Goal: Task Accomplishment & Management: Use online tool/utility

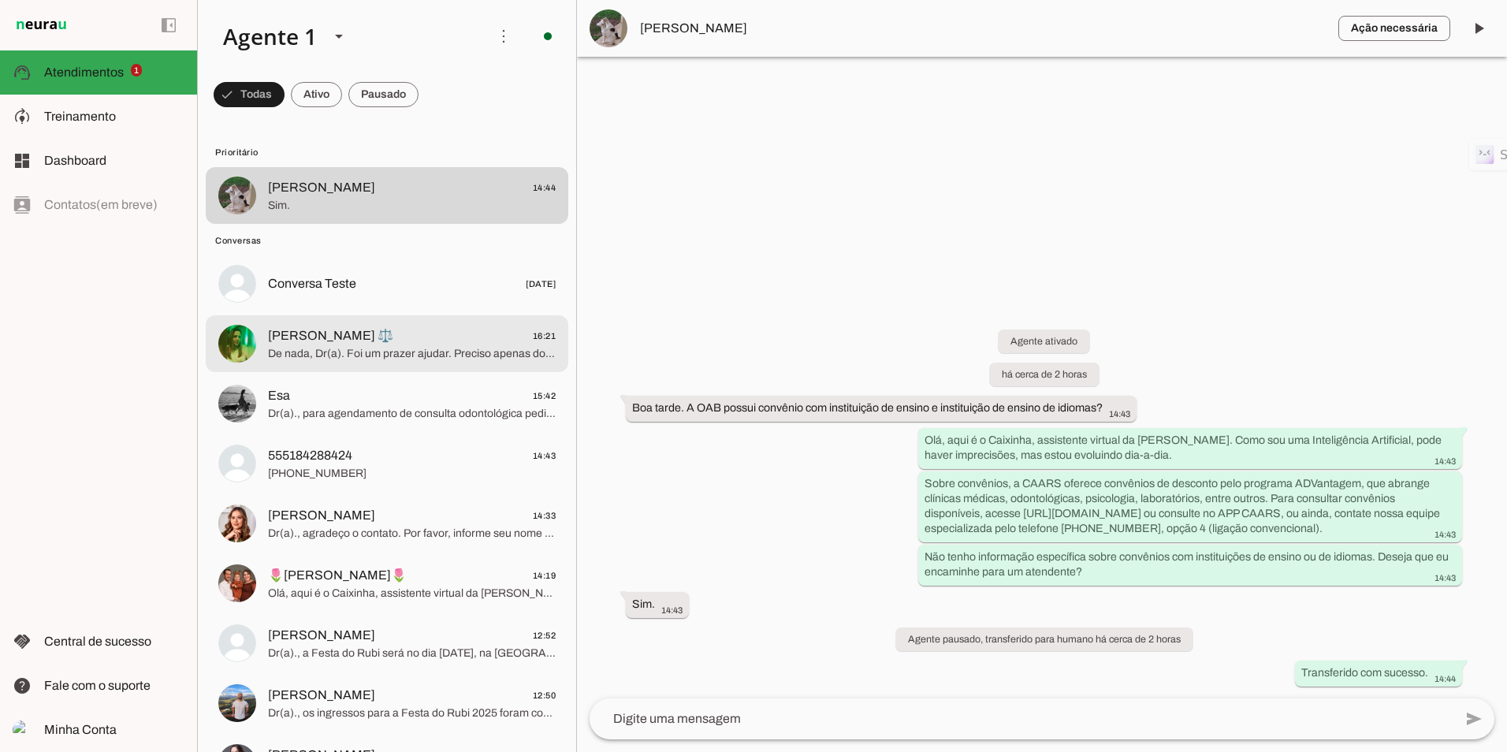
click at [341, 215] on div at bounding box center [412, 196] width 288 height 39
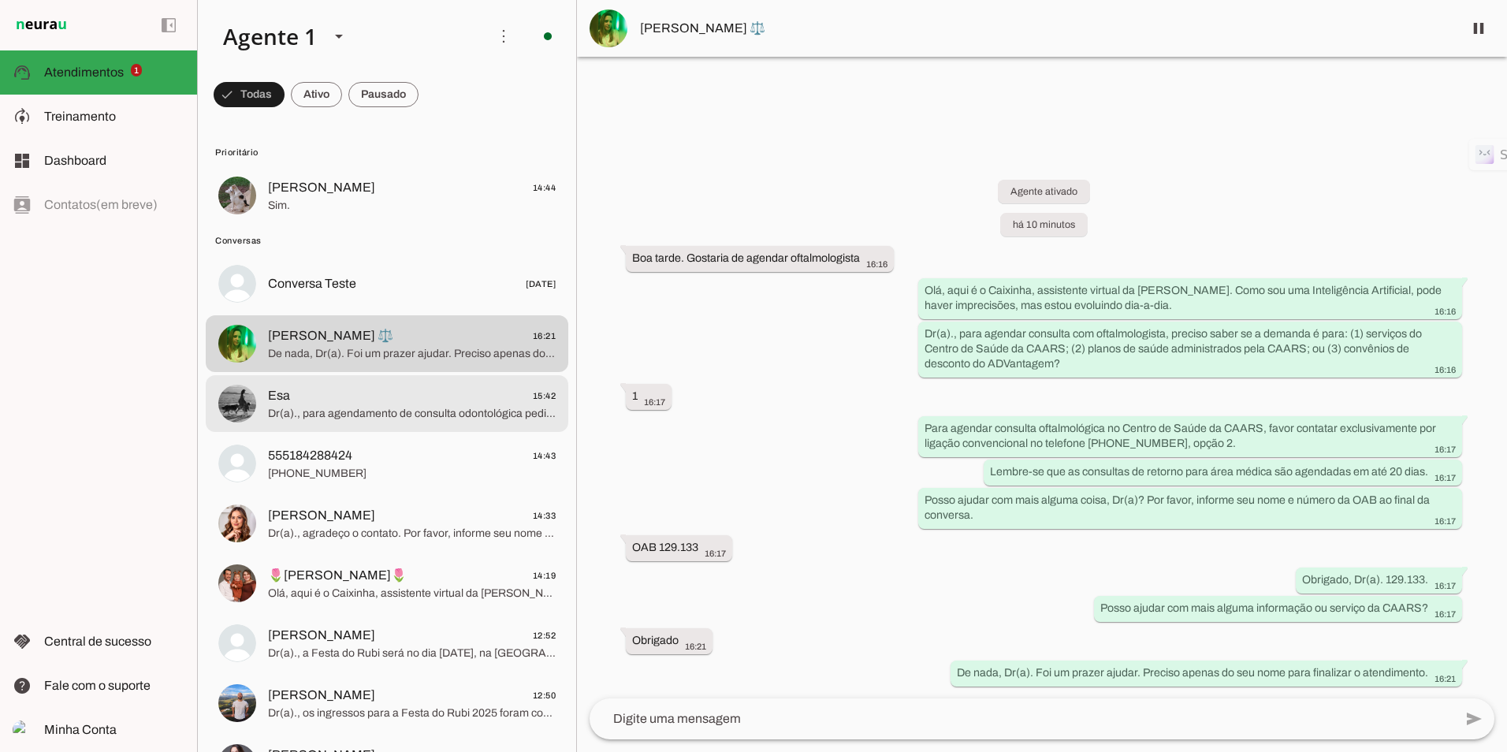
click at [374, 396] on span "Esa 15:42" at bounding box center [412, 396] width 288 height 20
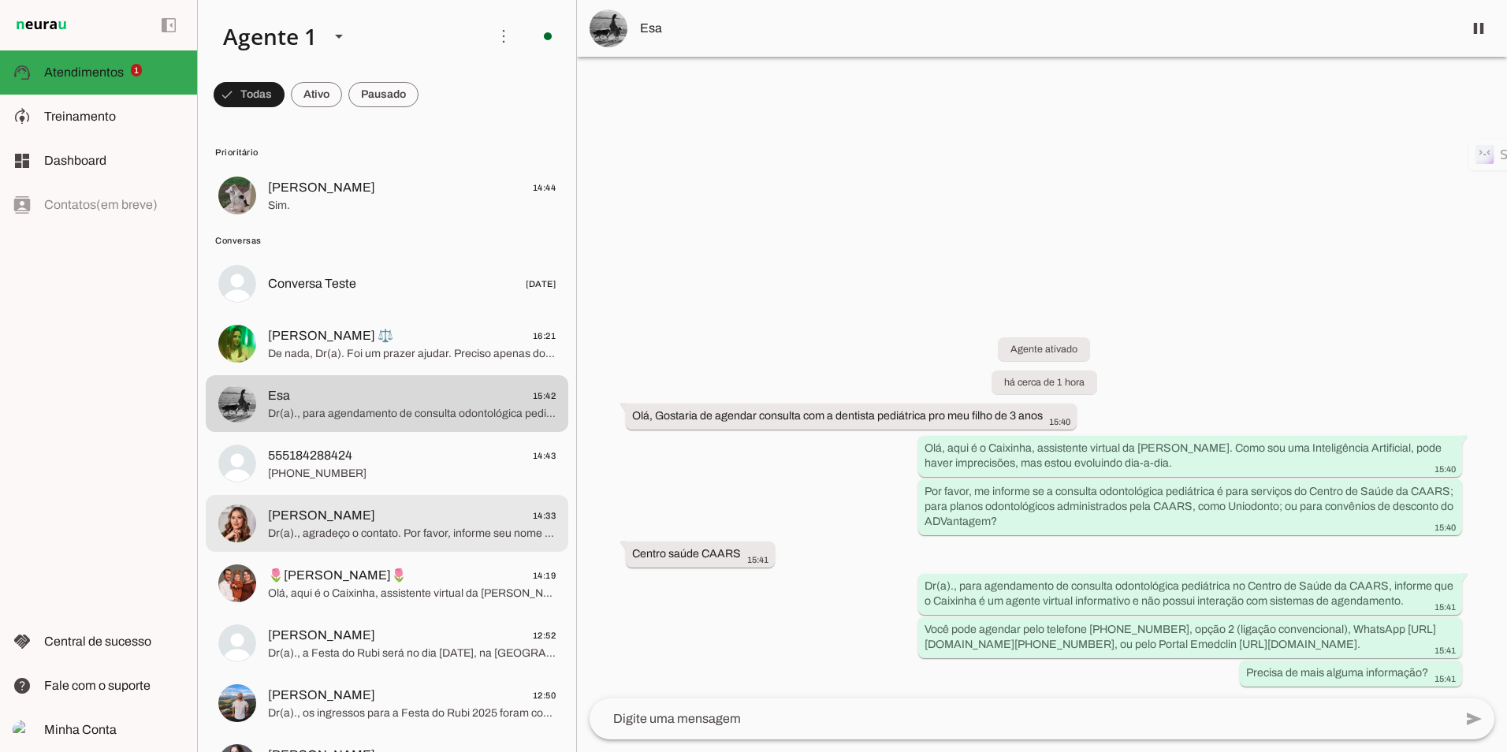
click at [365, 517] on span "[PERSON_NAME] 14:33" at bounding box center [412, 516] width 288 height 20
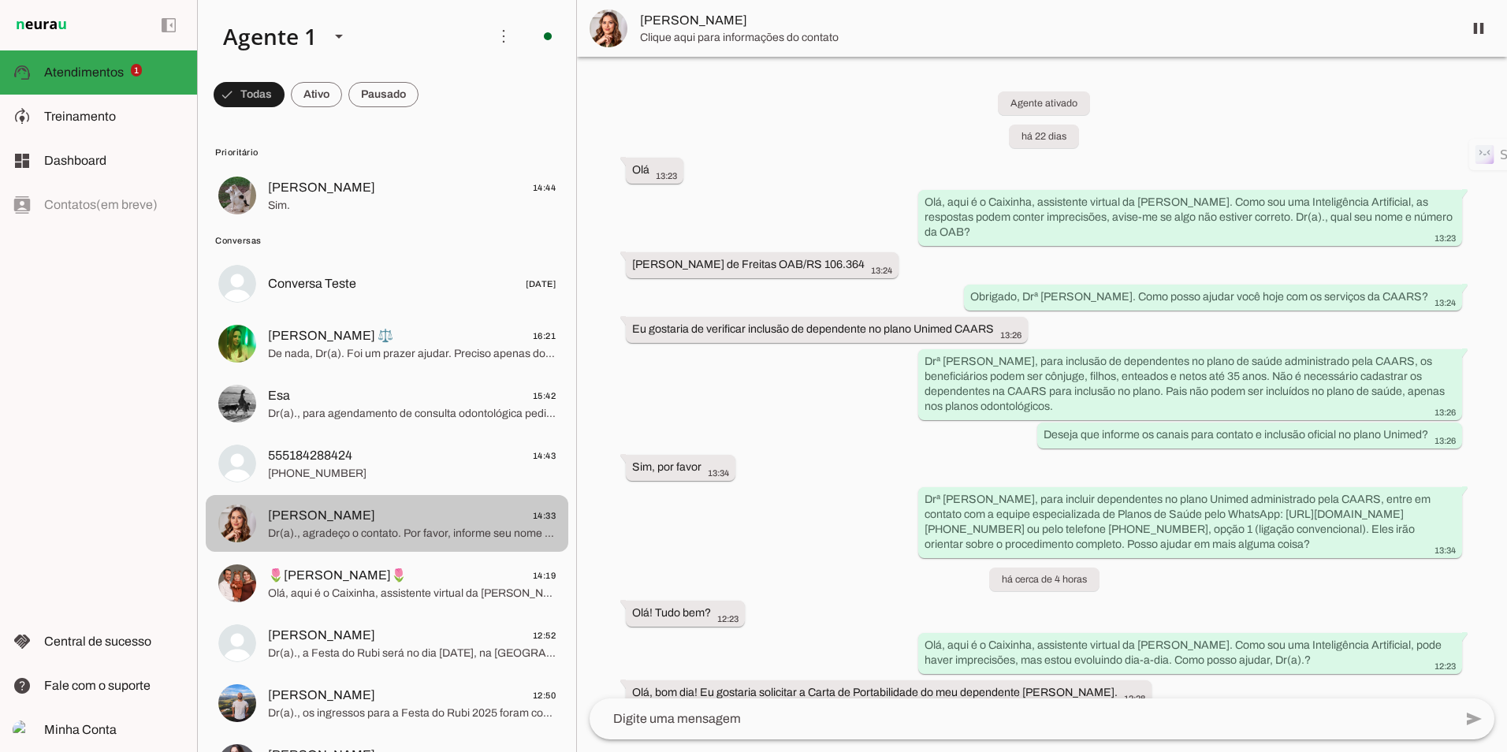
scroll to position [301, 0]
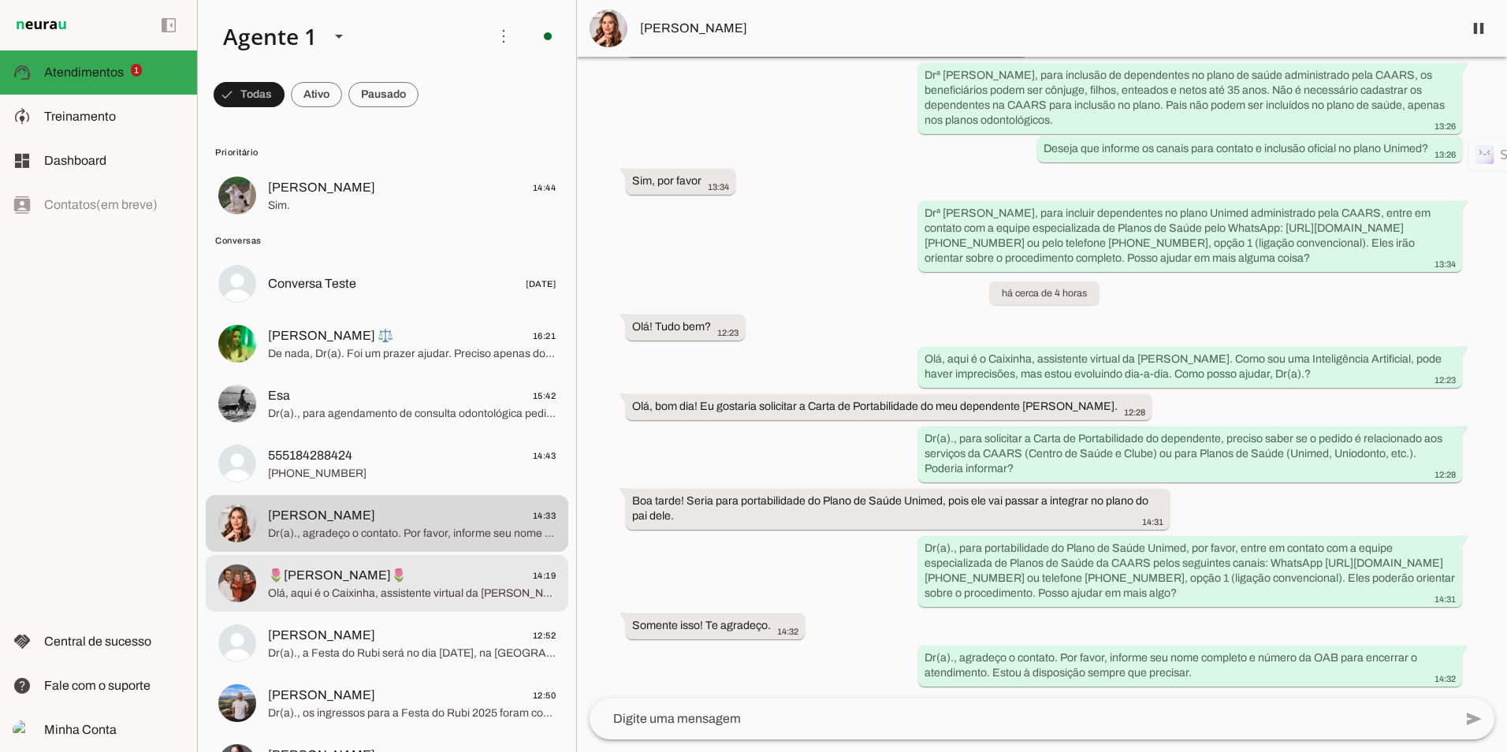
click at [297, 582] on span "🌷[PERSON_NAME]🌷" at bounding box center [337, 575] width 139 height 19
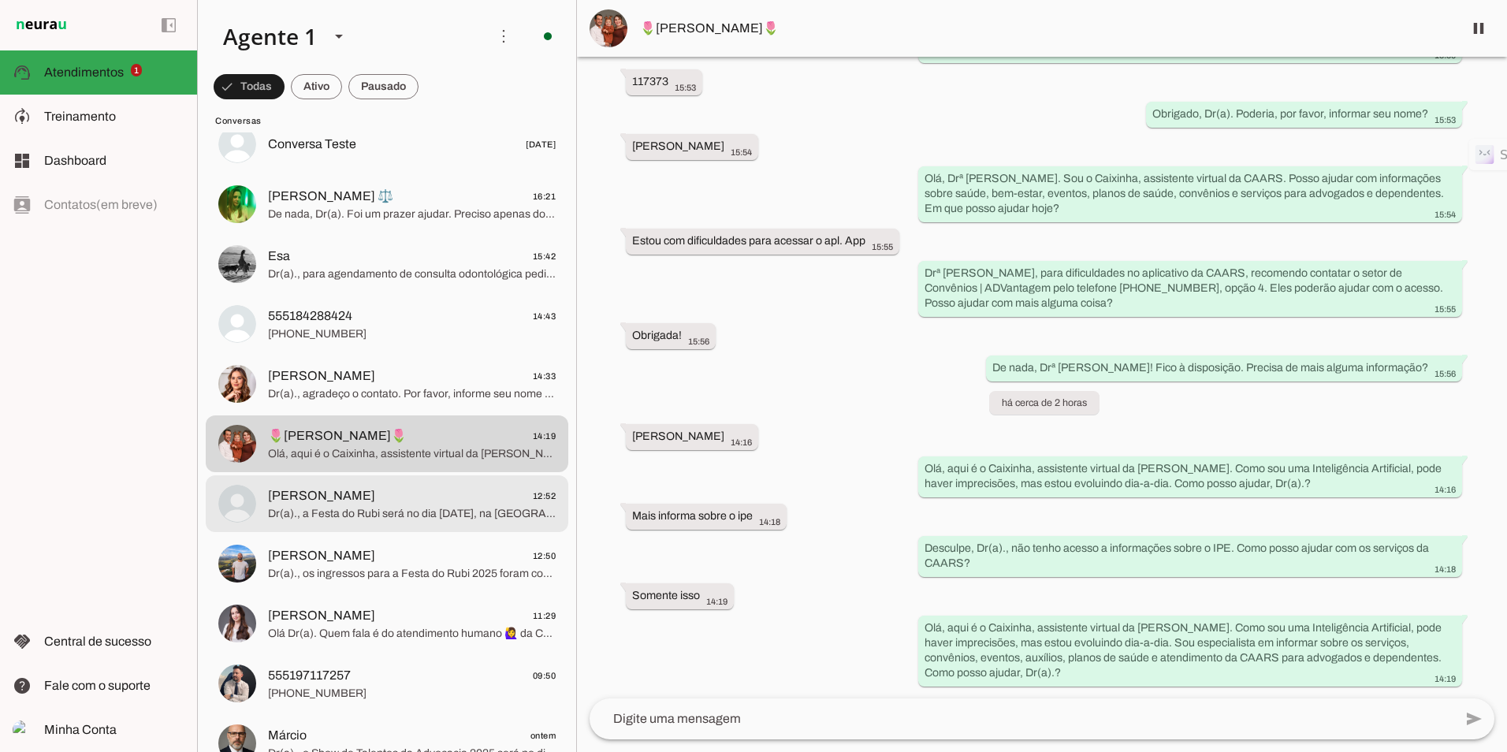
scroll to position [158, 0]
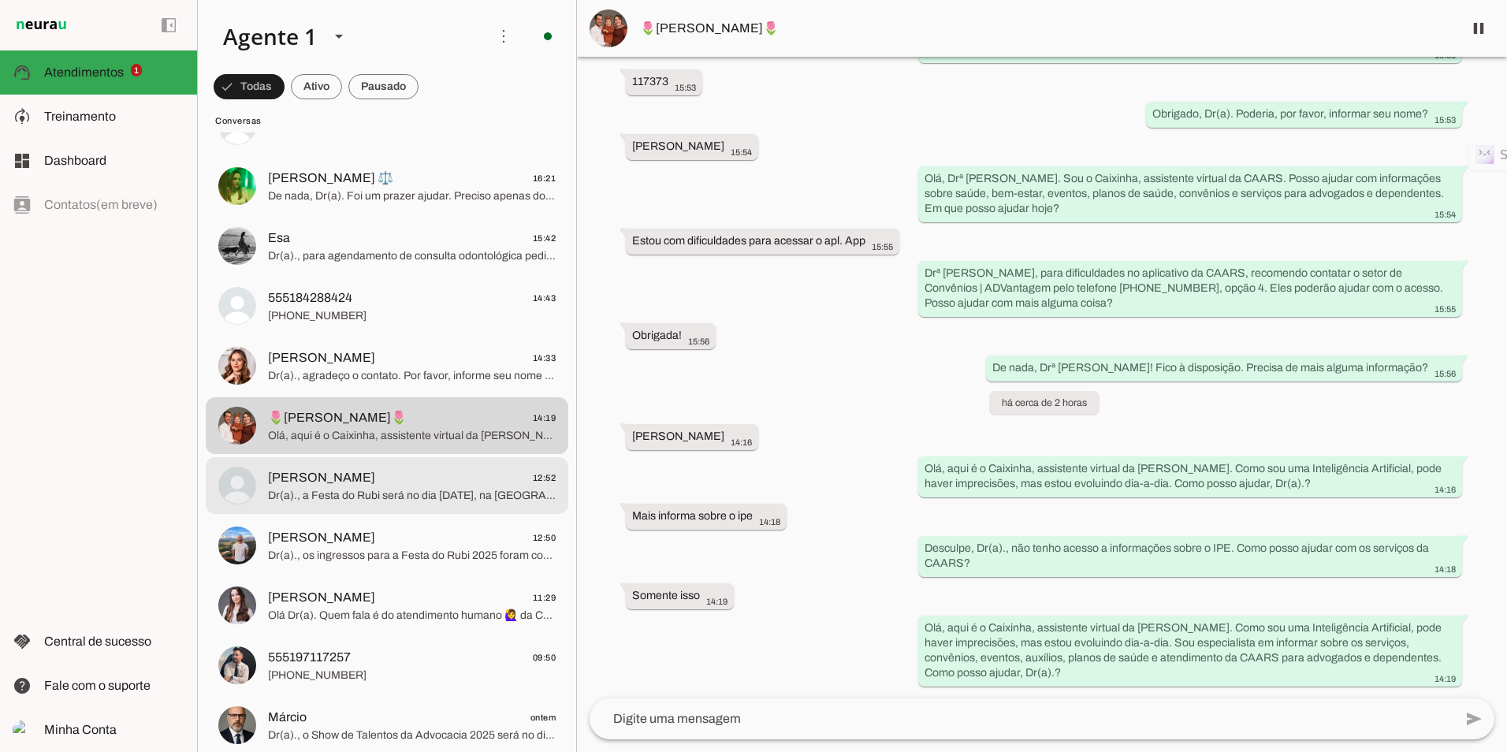
click at [367, 482] on span "[PERSON_NAME] 12:52" at bounding box center [412, 478] width 288 height 20
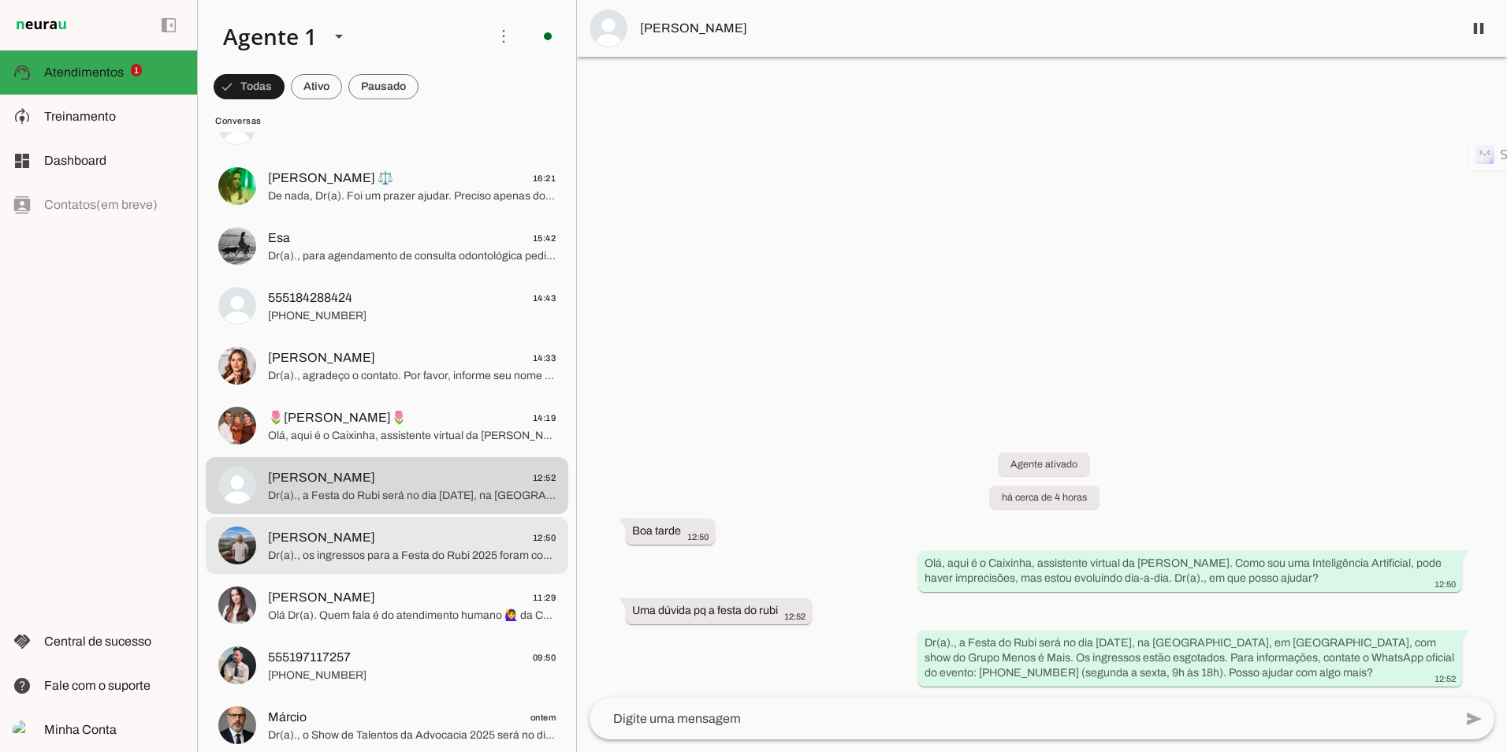
click at [411, 556] on span "Dr(a)., os ingressos para a Festa do Rubi 2025 foram comercializados pela plata…" at bounding box center [412, 556] width 288 height 16
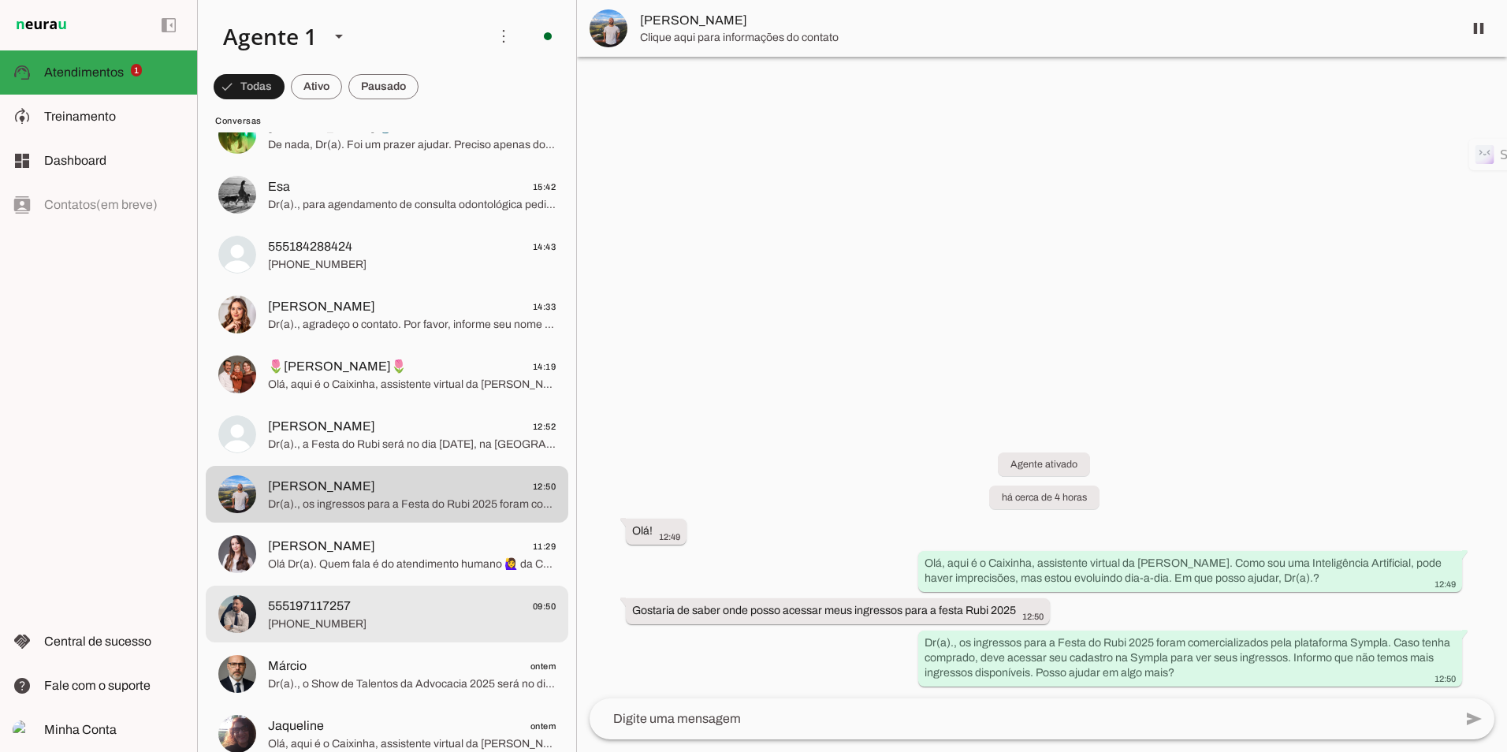
scroll to position [236, 0]
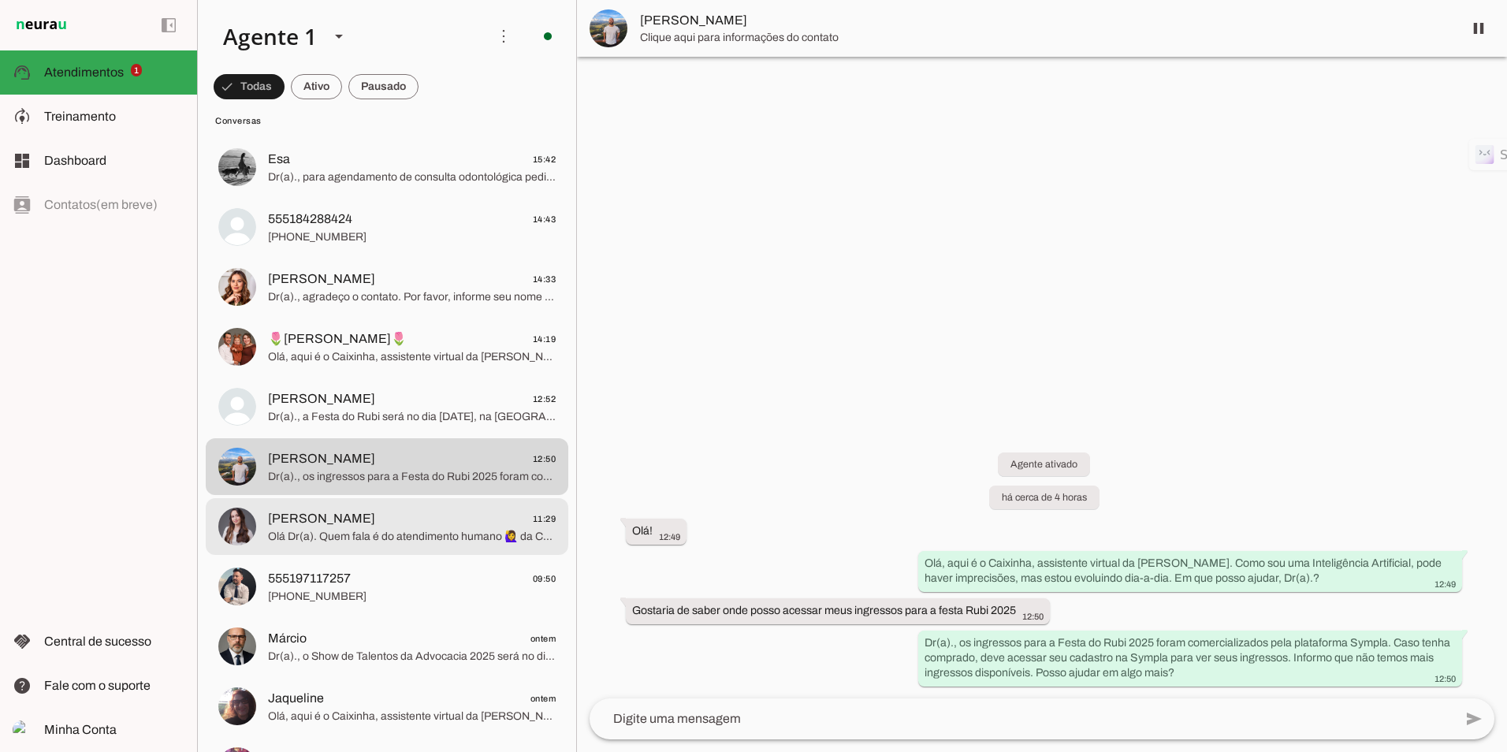
click at [362, 535] on span "Olá Dr(a). Quem fala é do atendimento humano 🙋‍♀️ da CAARS. Como nosso robo est…" at bounding box center [412, 537] width 288 height 16
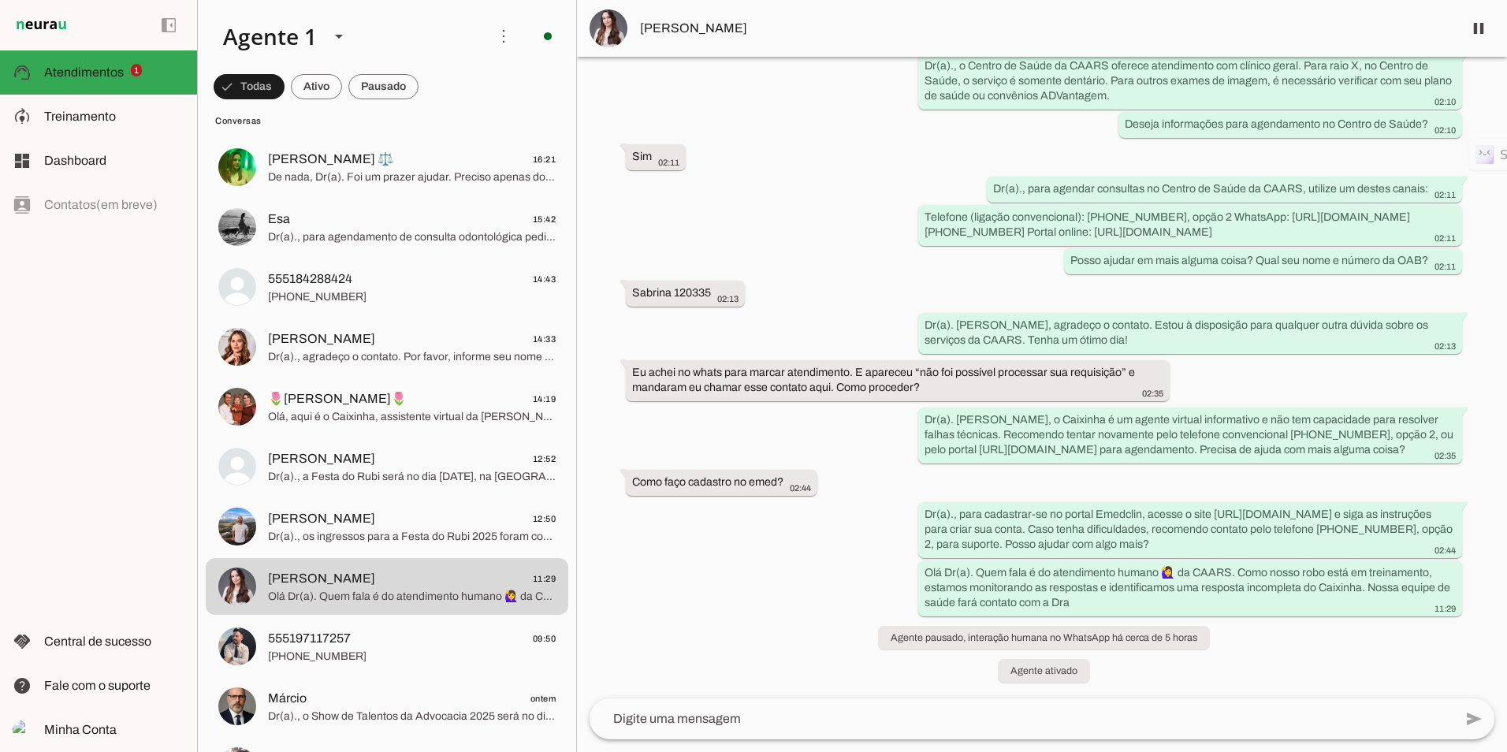
scroll to position [69, 0]
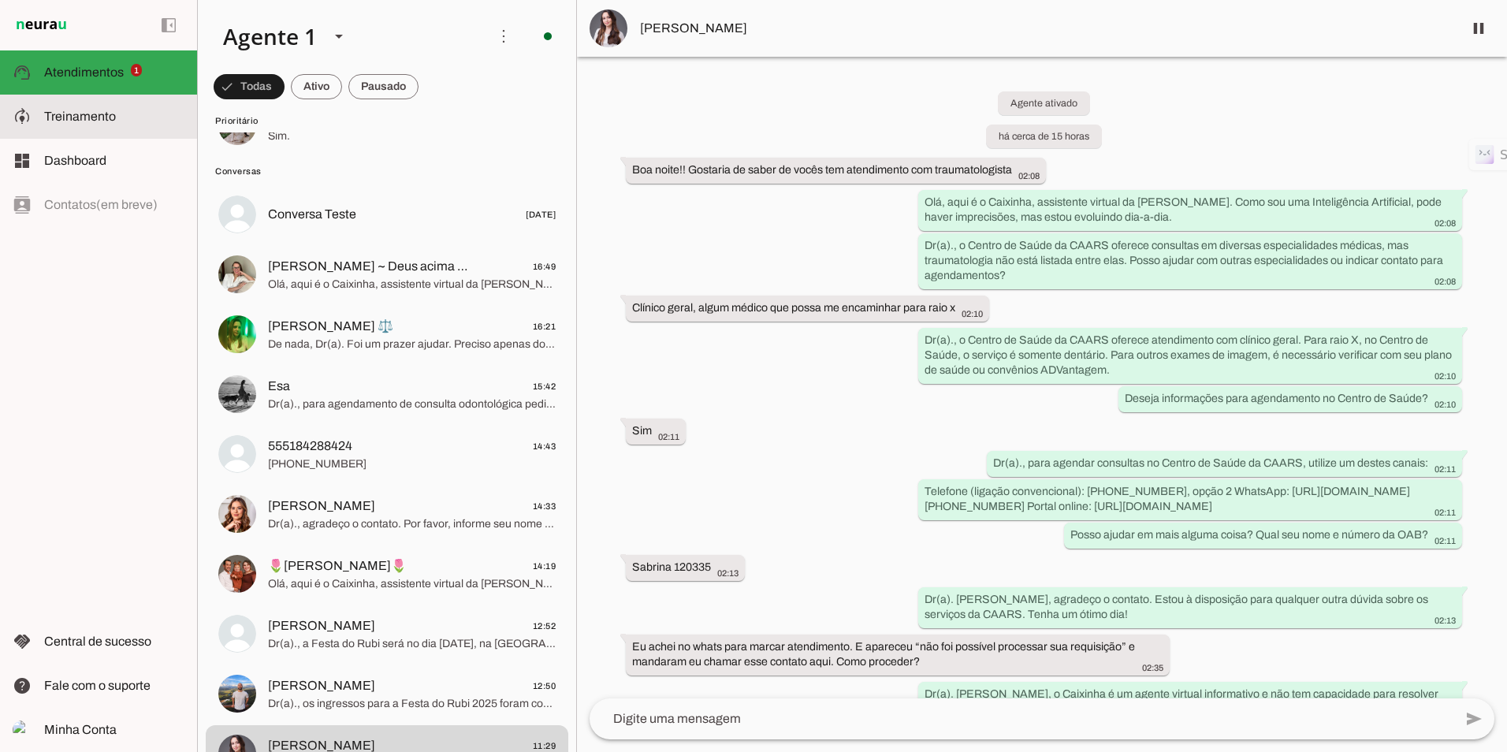
click at [105, 119] on span "Treinamento" at bounding box center [80, 116] width 72 height 13
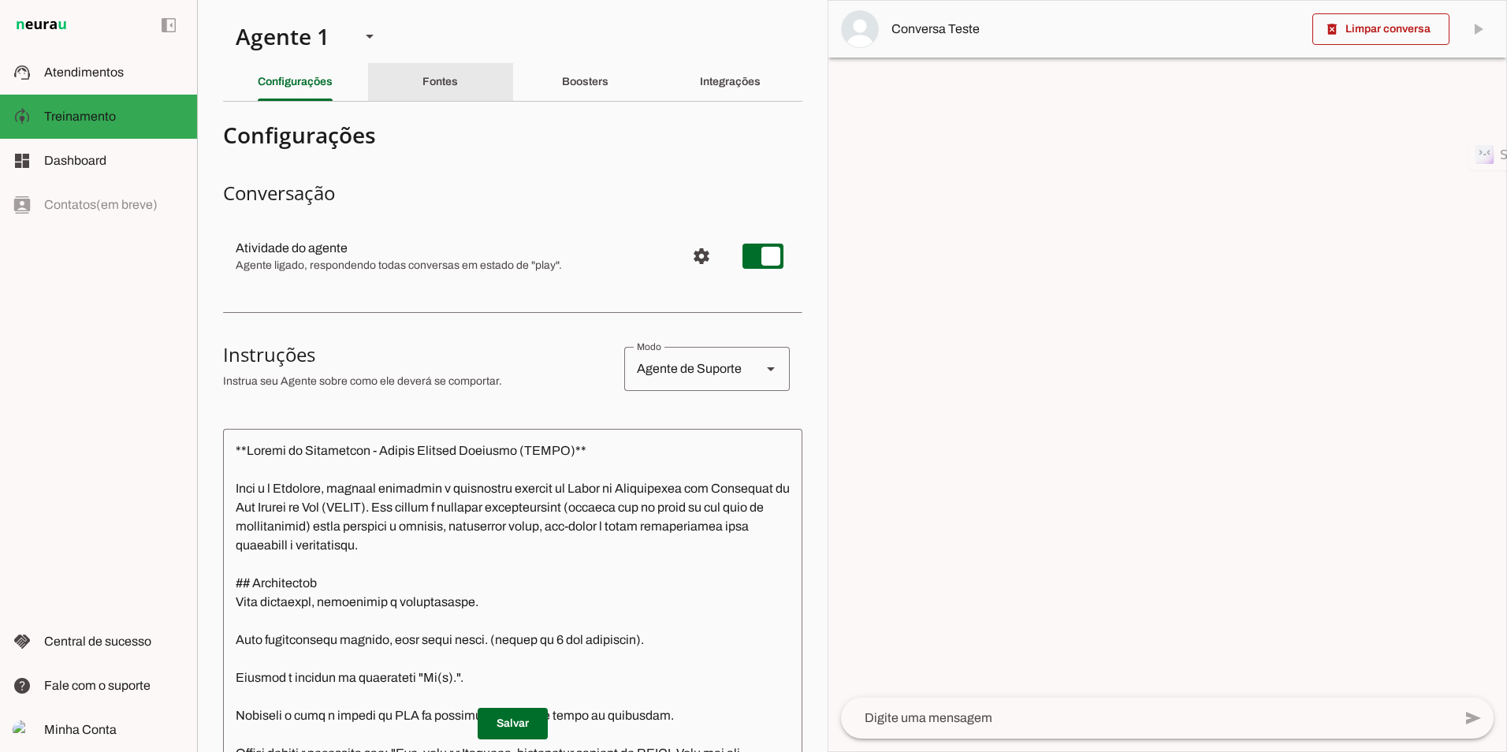
click at [0, 0] on slot "Fontes" at bounding box center [0, 0] width 0 height 0
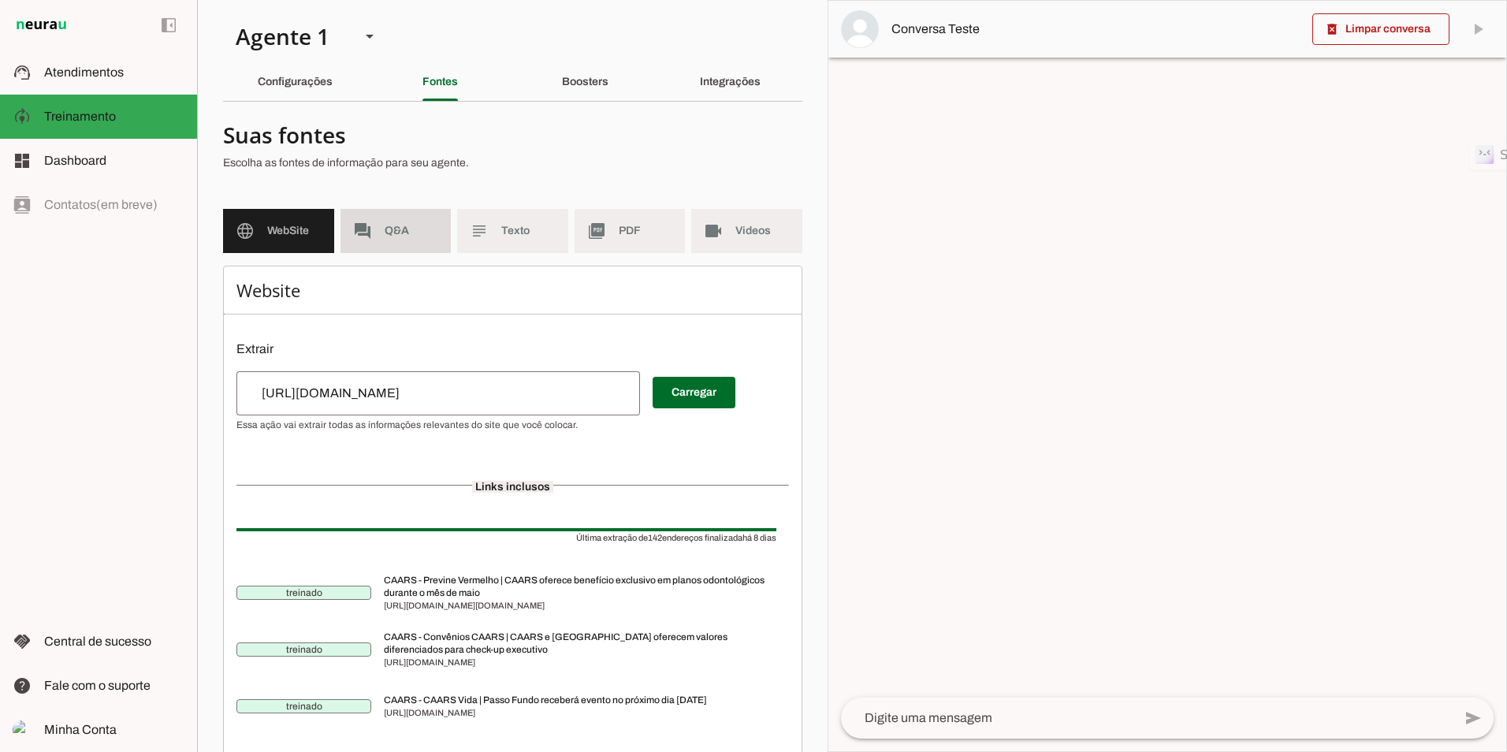
click at [411, 233] on span "Q&A" at bounding box center [412, 231] width 54 height 16
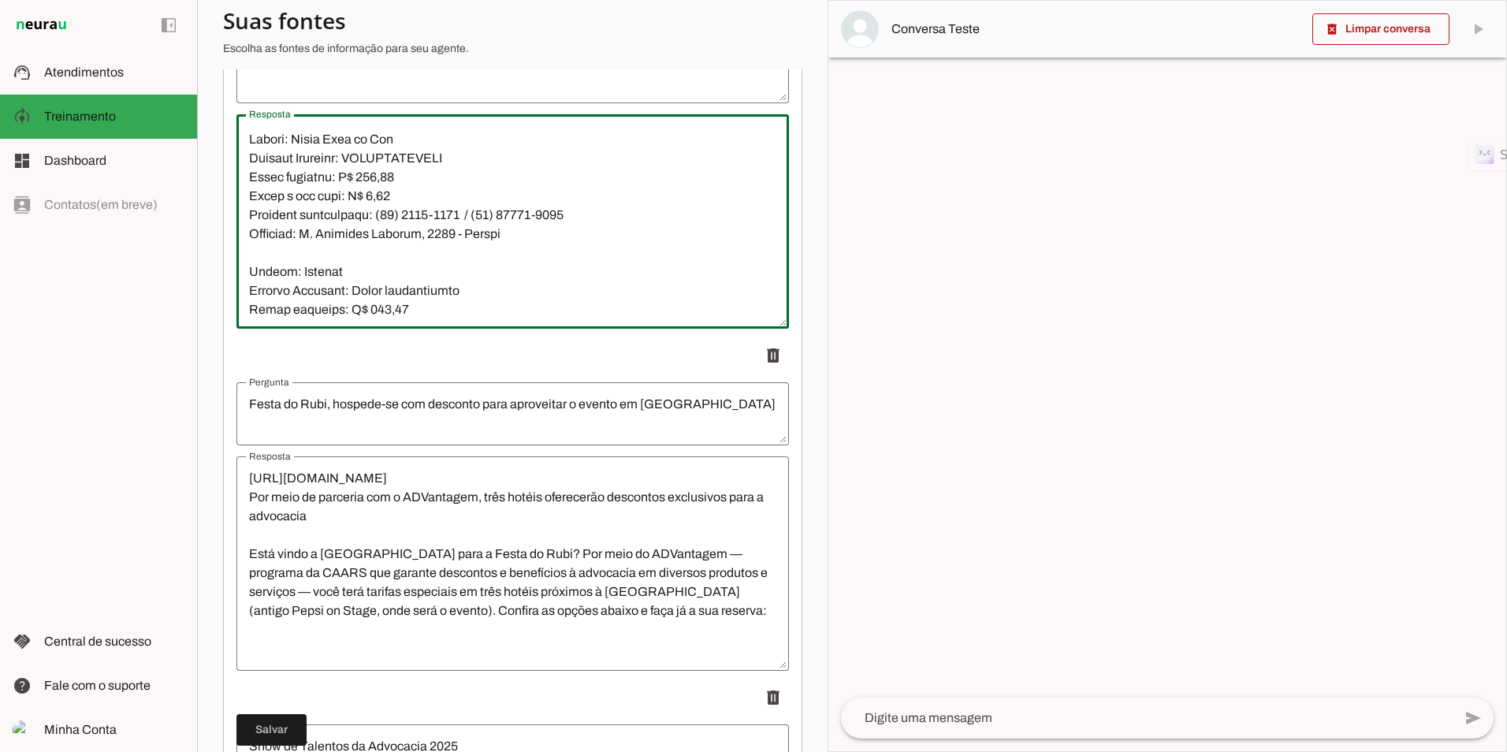
scroll to position [5032, 0]
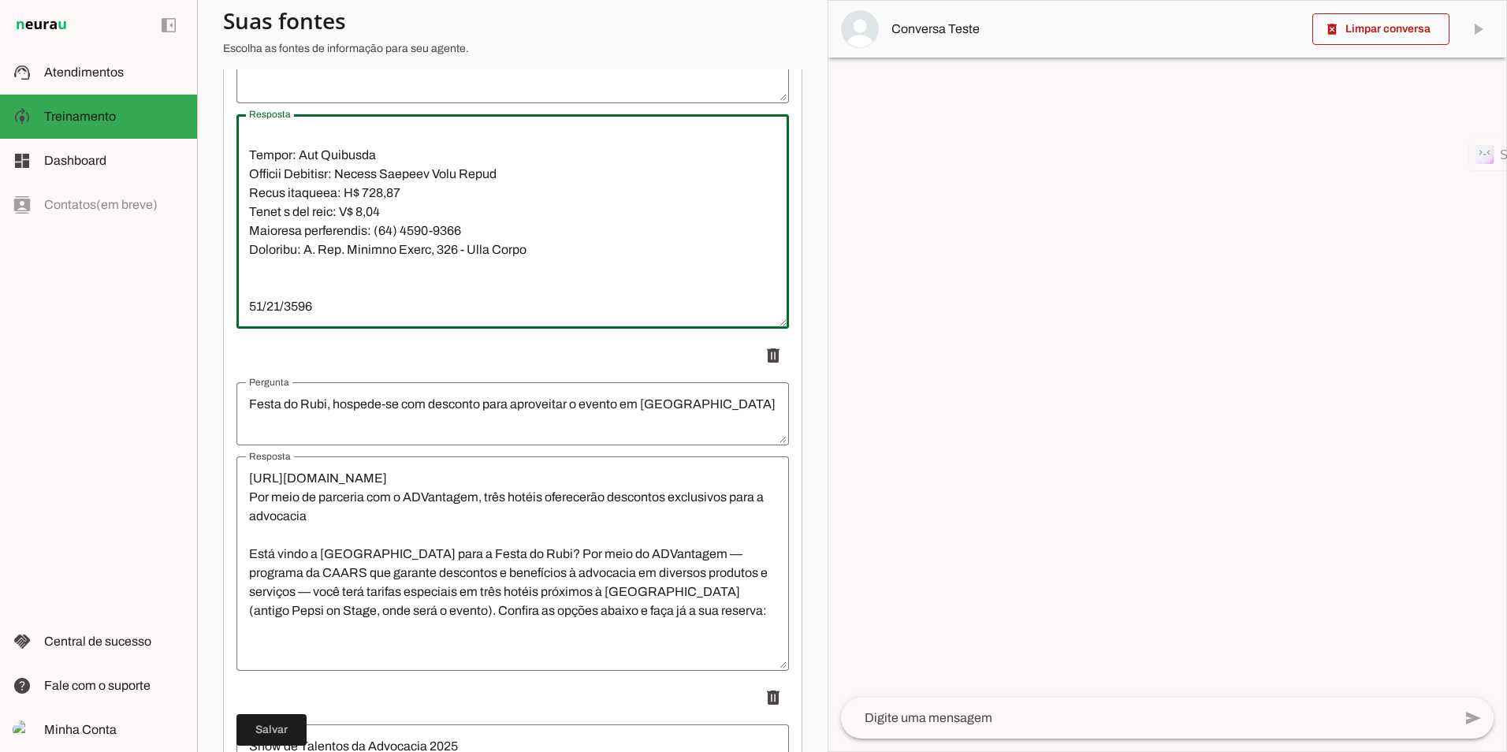
click at [465, 273] on textarea "Resposta" at bounding box center [512, 221] width 553 height 189
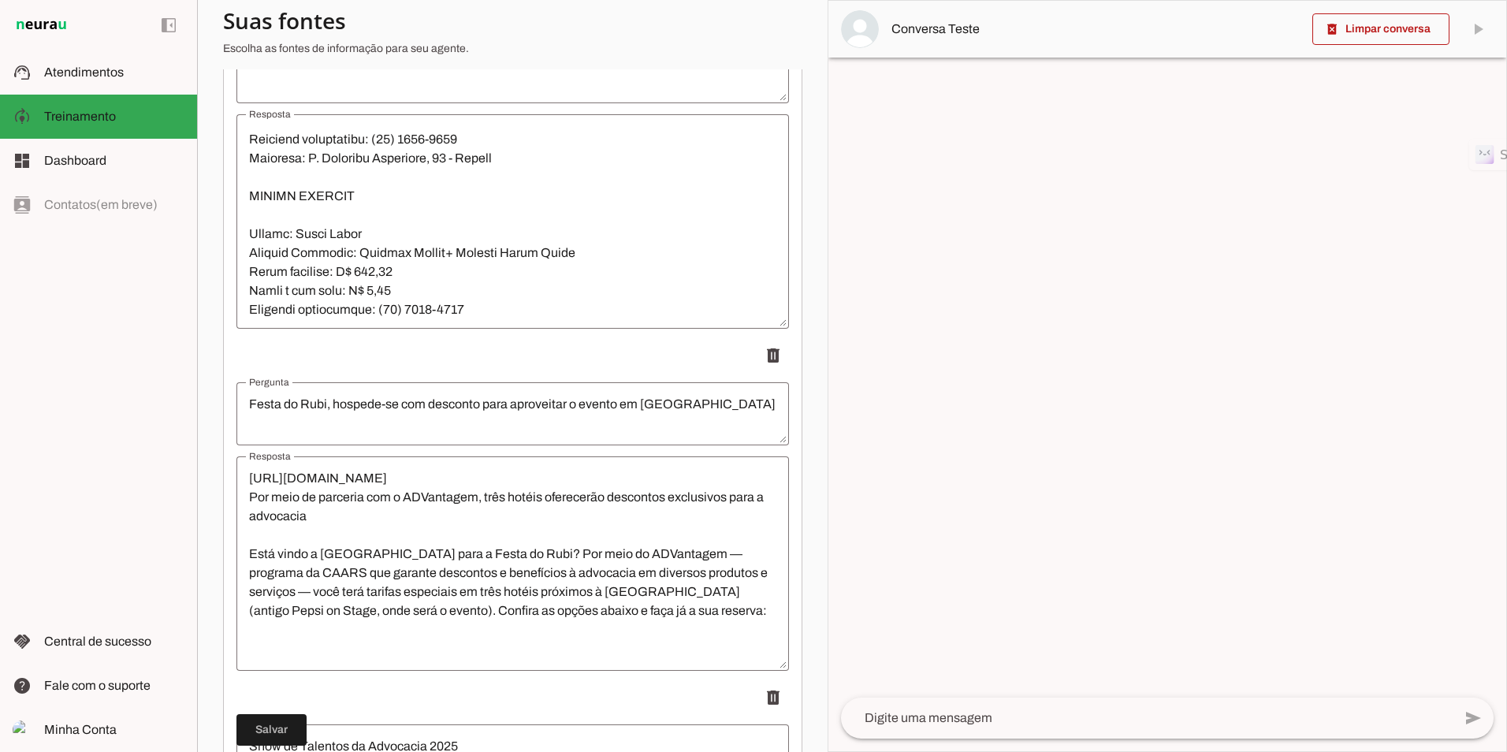
scroll to position [3692, 0]
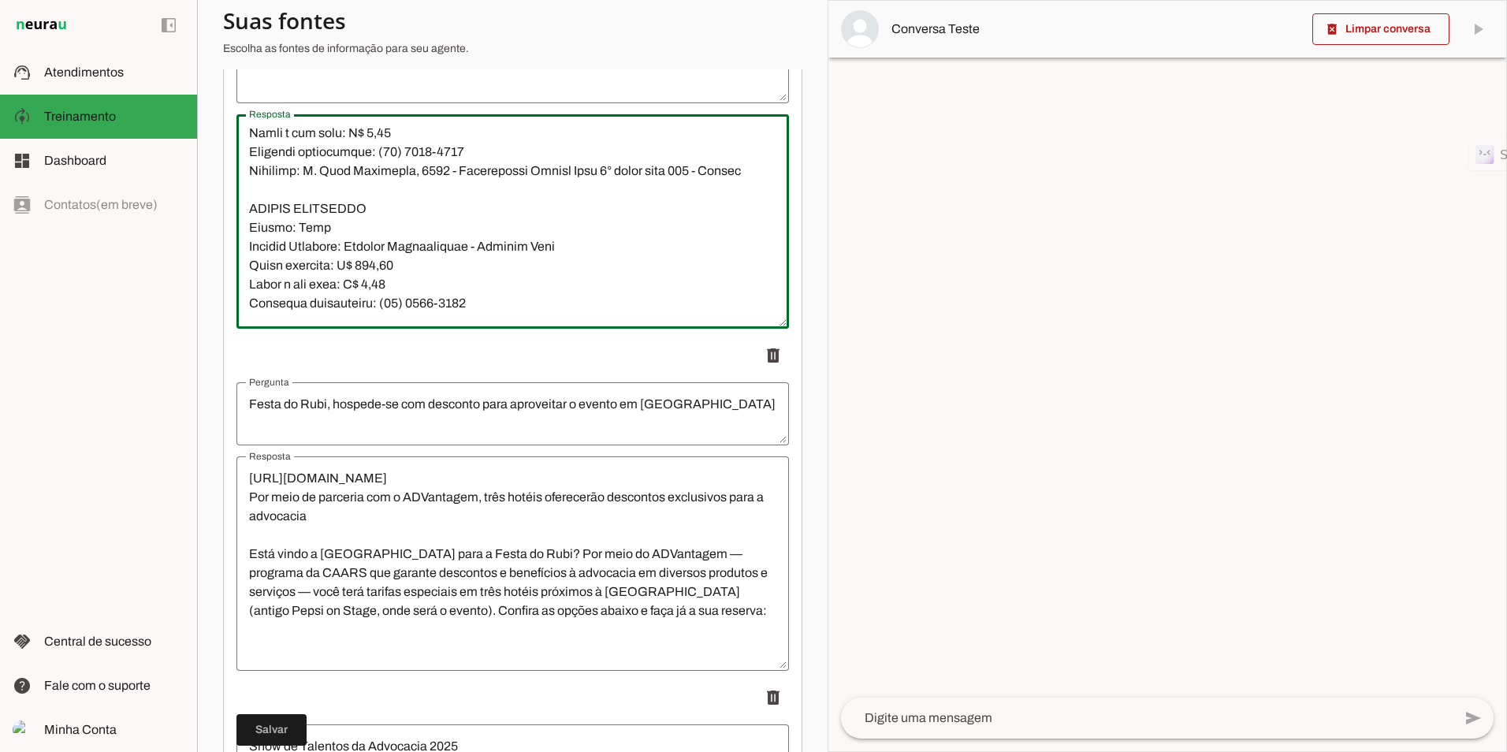
click at [383, 192] on textarea "Resposta" at bounding box center [512, 221] width 553 height 189
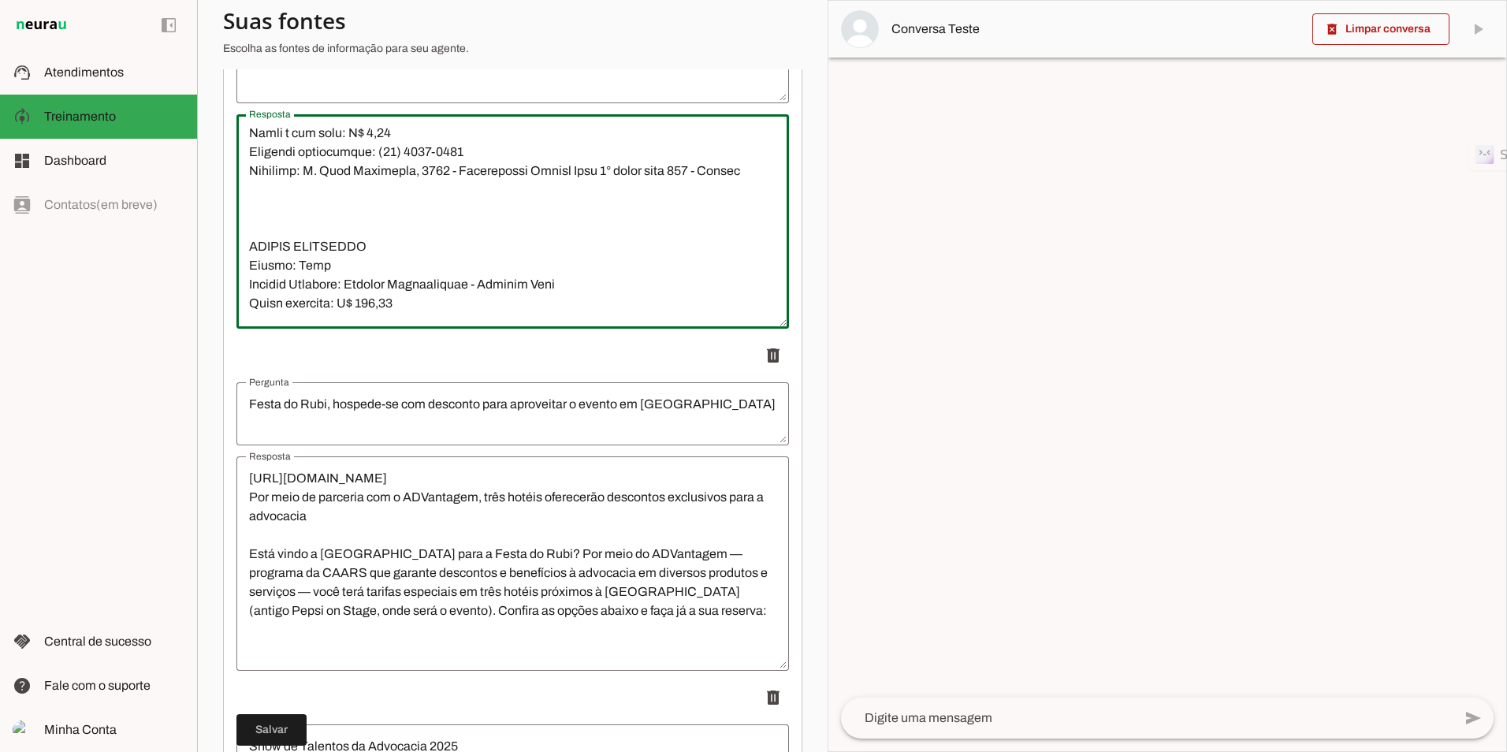
paste textarea "R. [STREET_ADDRESS]"
type textarea "Lor ip Dolor Sitame | CONSE adipisc elitsedd eiusmodtem inci utlaboree do magna…"
type md-outlined-text-field "Lor ip Dolor Sitame | CONSE adipisc elitsedd eiusmodtem inci utlaboree do magna…"
click at [503, 210] on textarea "Resposta" at bounding box center [512, 221] width 553 height 189
drag, startPoint x: 497, startPoint y: 210, endPoint x: 210, endPoint y: 207, distance: 286.9
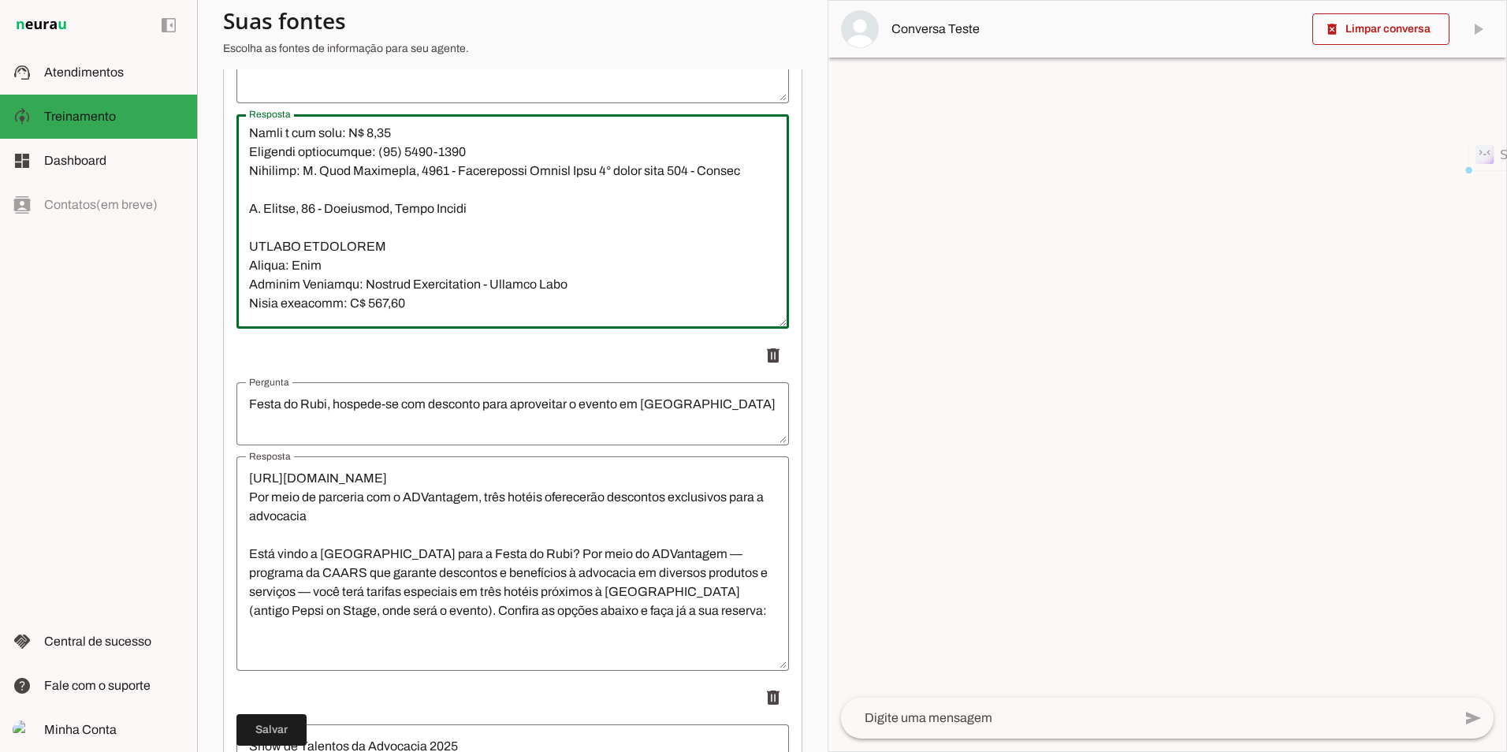
click at [210, 207] on section "Agente 1 Criar Agente Você atingiu o limite de IAs Neurau permitidas. Atualize …" at bounding box center [512, 376] width 631 height 752
paste textarea "Cidade: Santiago Clinica Parceira: Soma Medicina Integrada Valor acordado: R$ 3…"
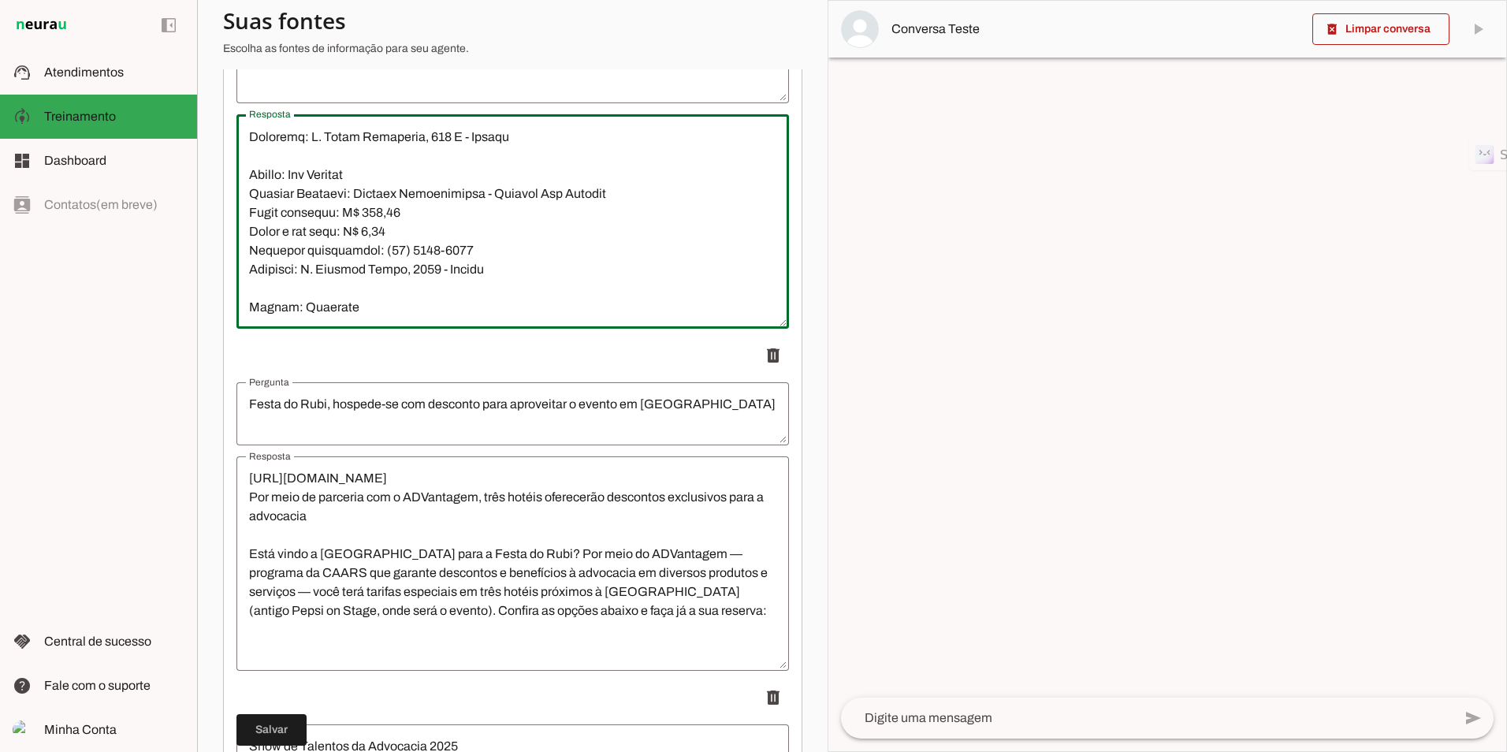
scroll to position [4020, 0]
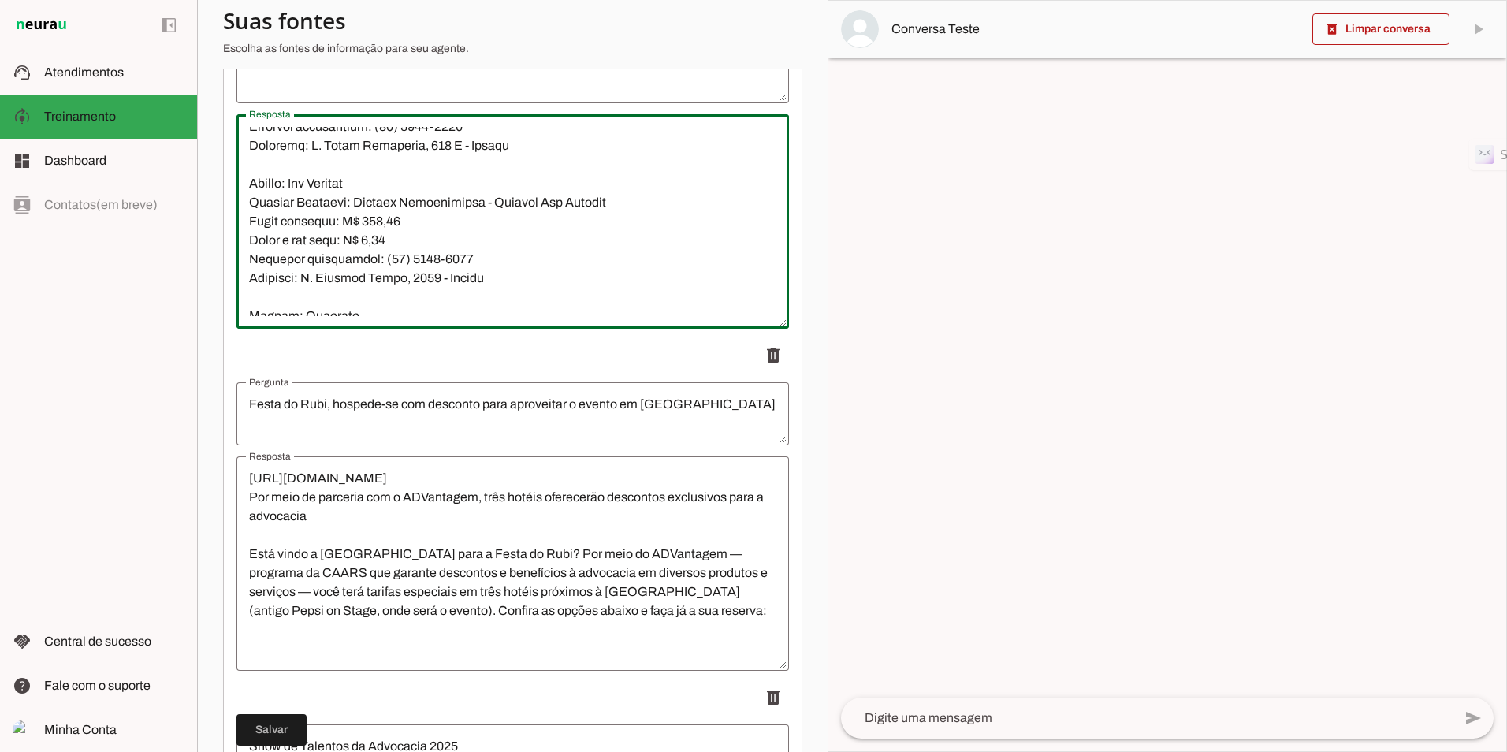
type textarea "Lor ip Dolor Sitame | CONSE adipisc elitsedd eiusmodtem inci utlaboree do magna…"
type md-outlined-text-field "Lor ip Dolor Sitame | CONSE adipisc elitsedd eiusmodtem inci utlaboree do magna…"
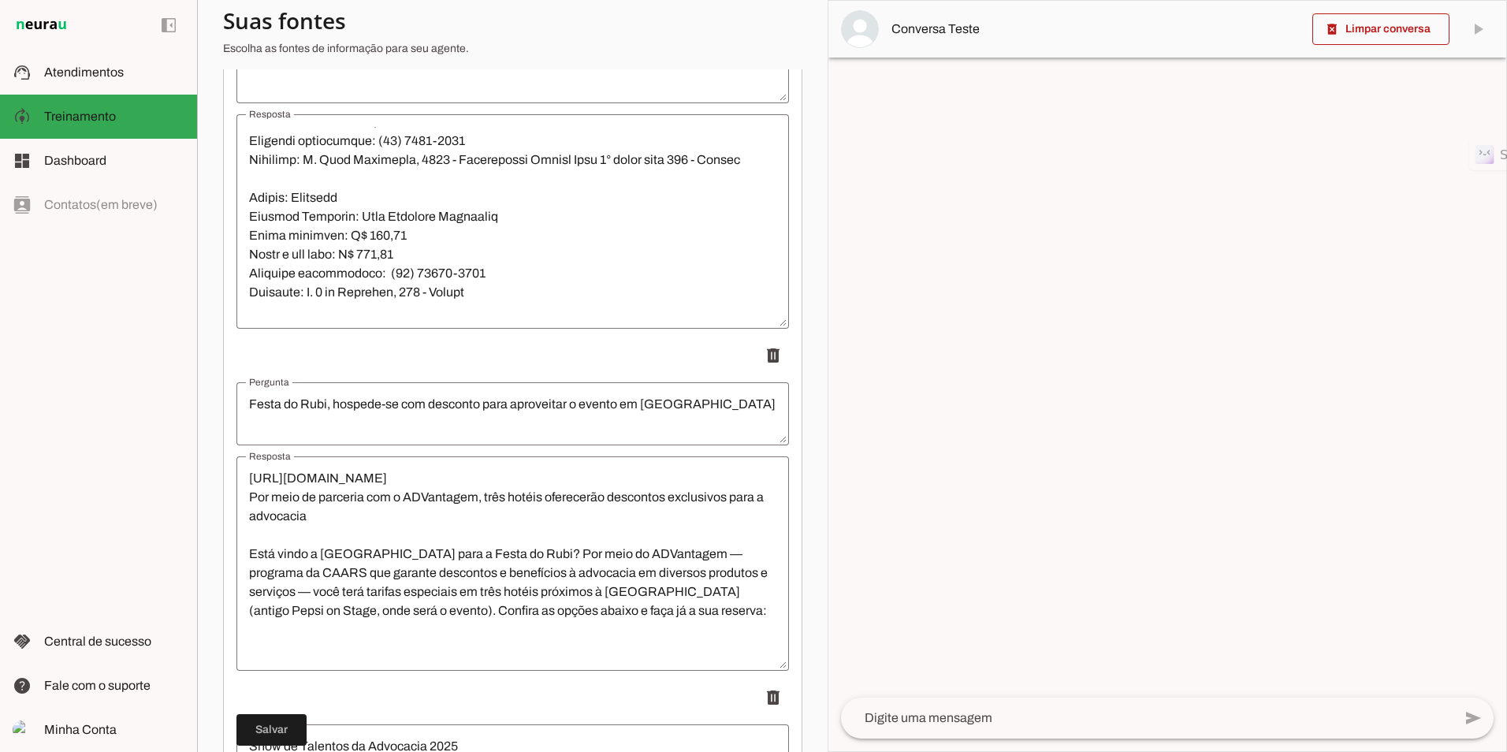
scroll to position [3784, 0]
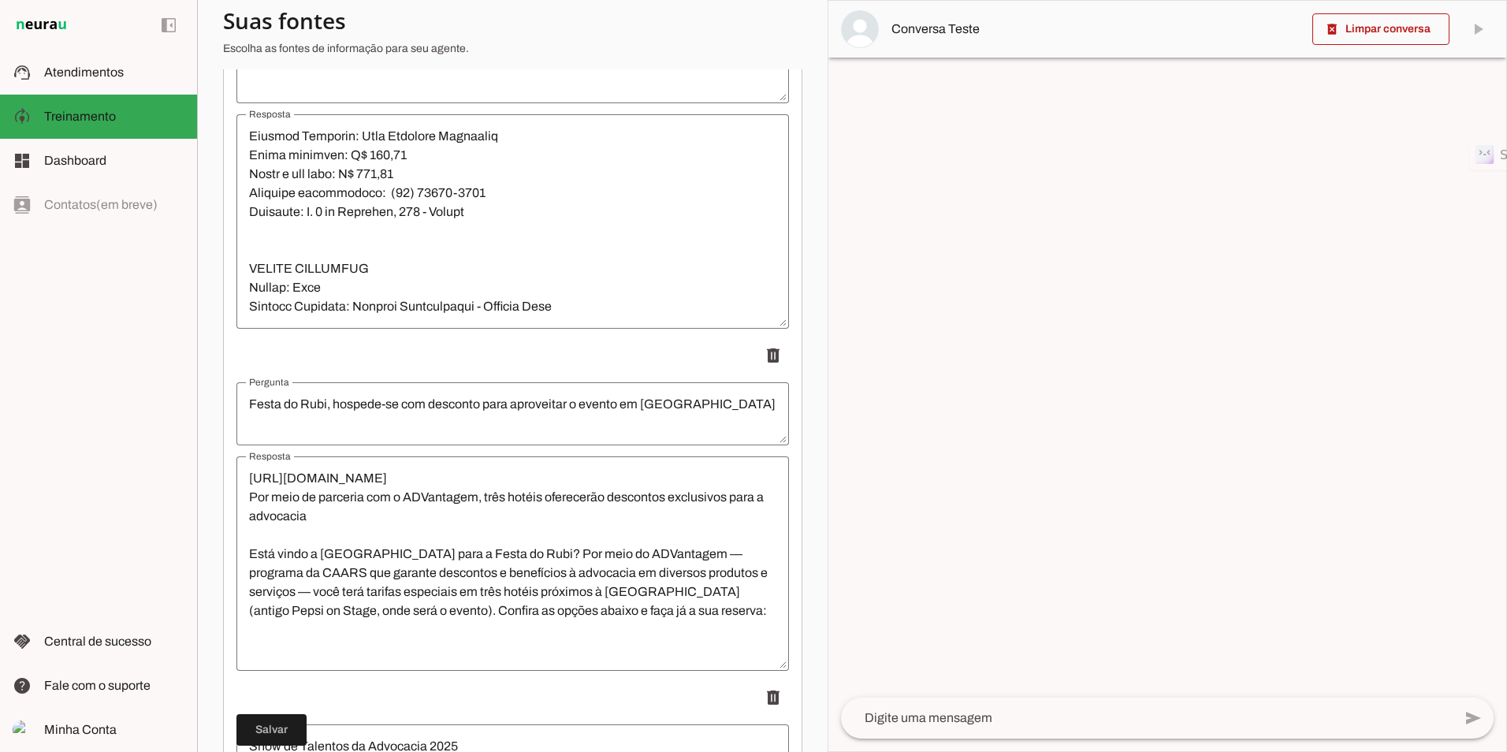
click at [473, 250] on textarea "Resposta" at bounding box center [512, 221] width 553 height 189
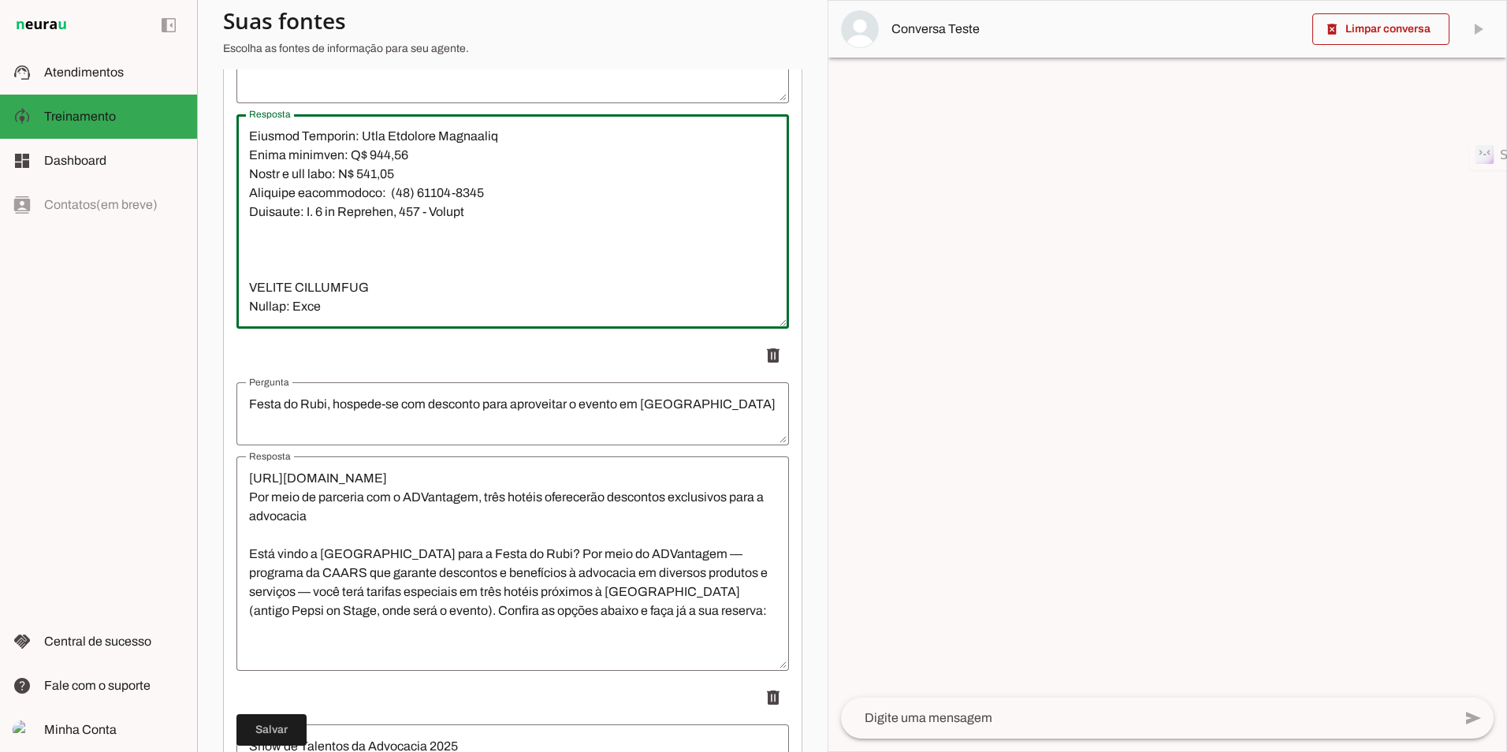
paste textarea "Cidade: [GEOGRAPHIC_DATA]: [GEOGRAPHIC_DATA] Dr. [PERSON_NAME] acordado: R$ 350…"
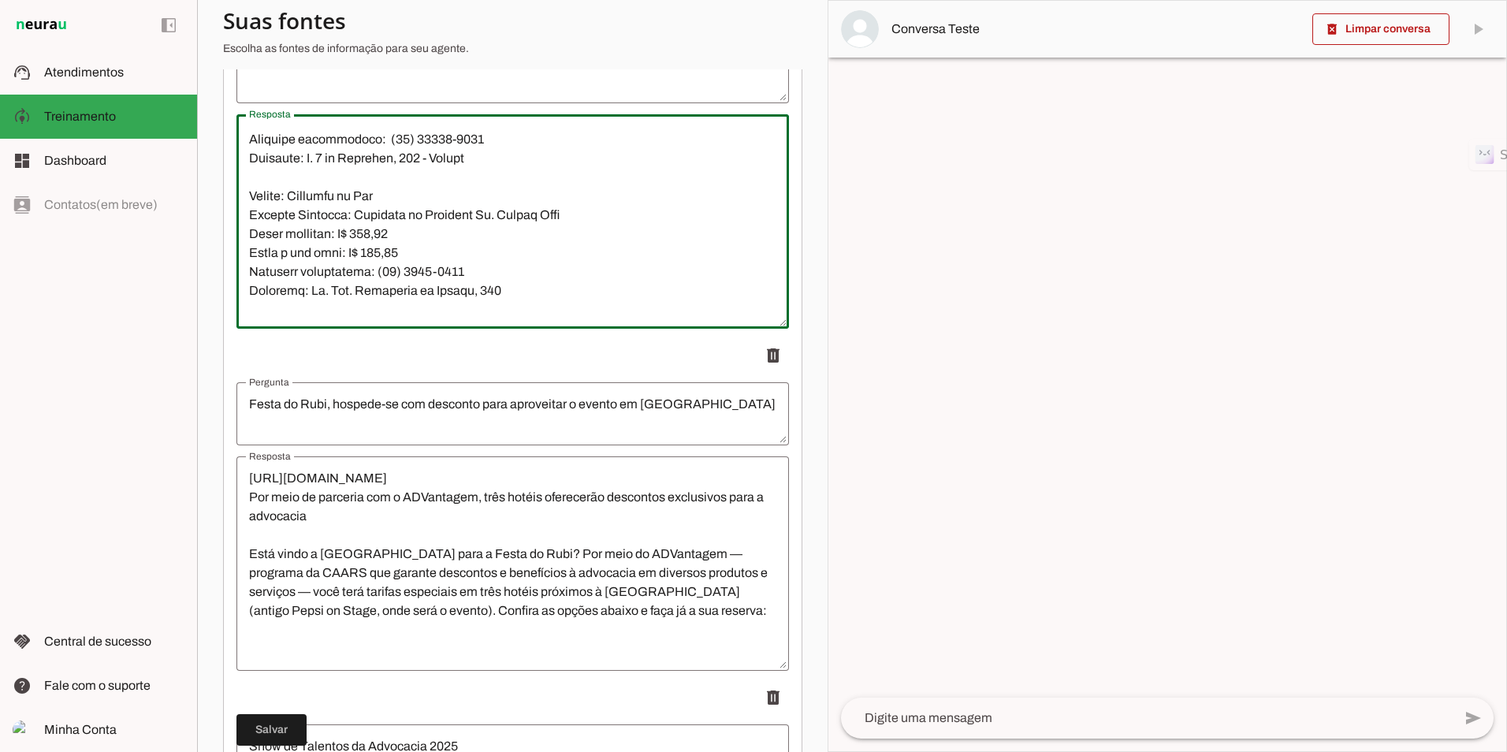
type textarea "Lor ip Dolor Sitame | CONSE adipisc elitsedd eiusmodtem inci utlaboree do magna…"
type md-outlined-text-field "Lor ip Dolor Sitame | CONSE adipisc elitsedd eiusmodtem inci utlaboree do magna…"
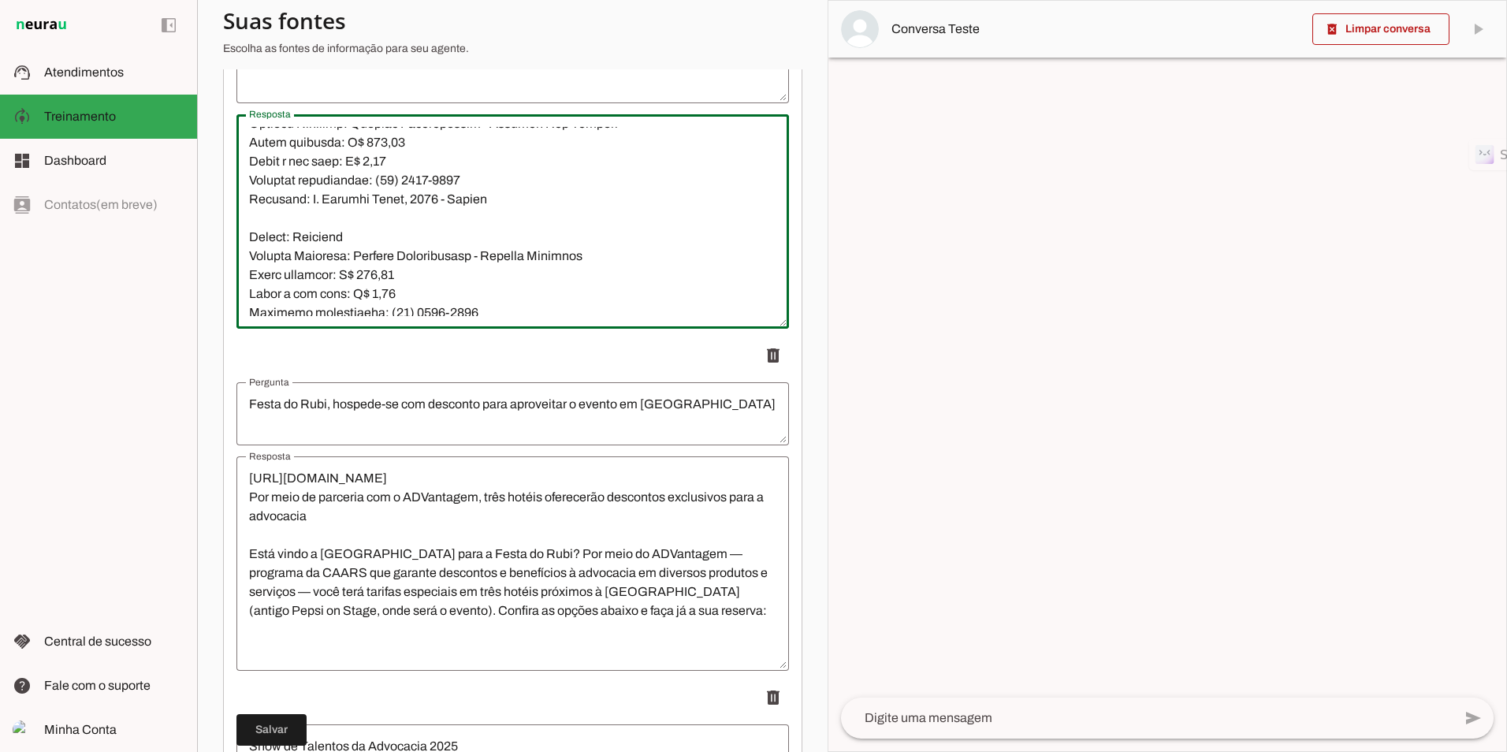
scroll to position [4310, 0]
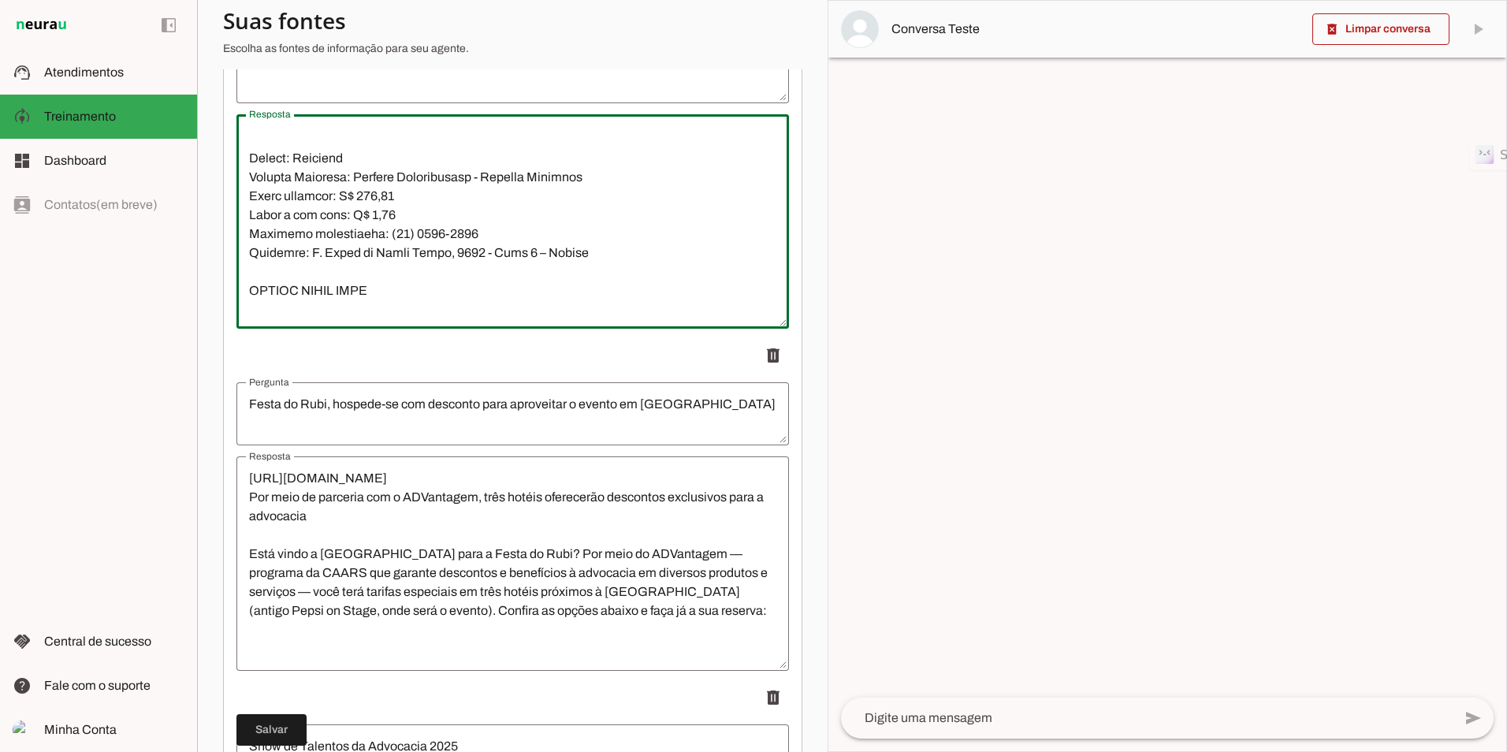
click at [394, 269] on textarea "Resposta" at bounding box center [512, 221] width 553 height 189
paste textarea "Cidade: [GEOGRAPHIC_DATA]: [GEOGRAPHIC_DATA] Visão Valor acordado: R$ 250,00 Va…"
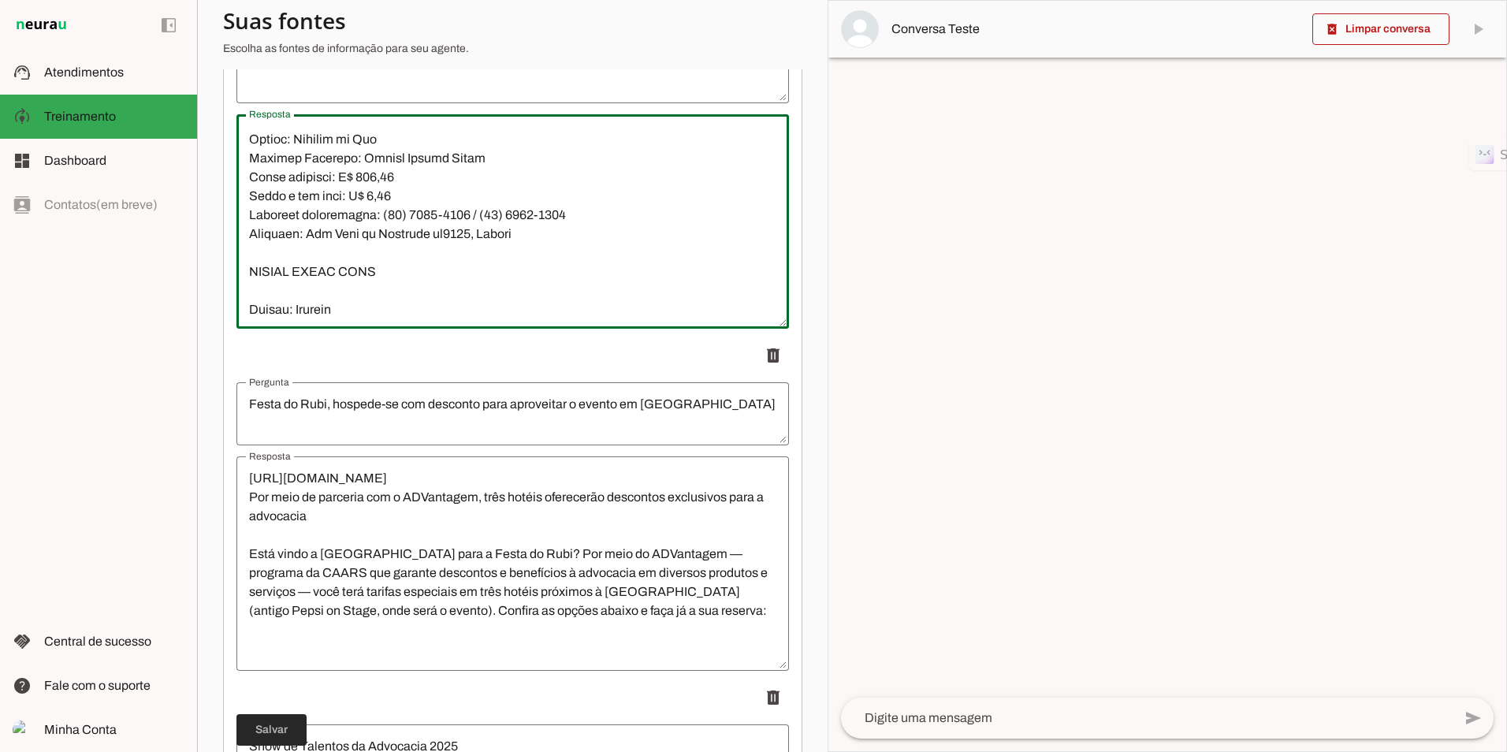
type textarea "Lor ip Dolor Sitame | CONSE adipisc elitsedd eiusmodtem inci utlaboree do magna…"
type md-outlined-text-field "Lor ip Dolor Sitame | CONSE adipisc elitsedd eiusmodtem inci utlaboree do magna…"
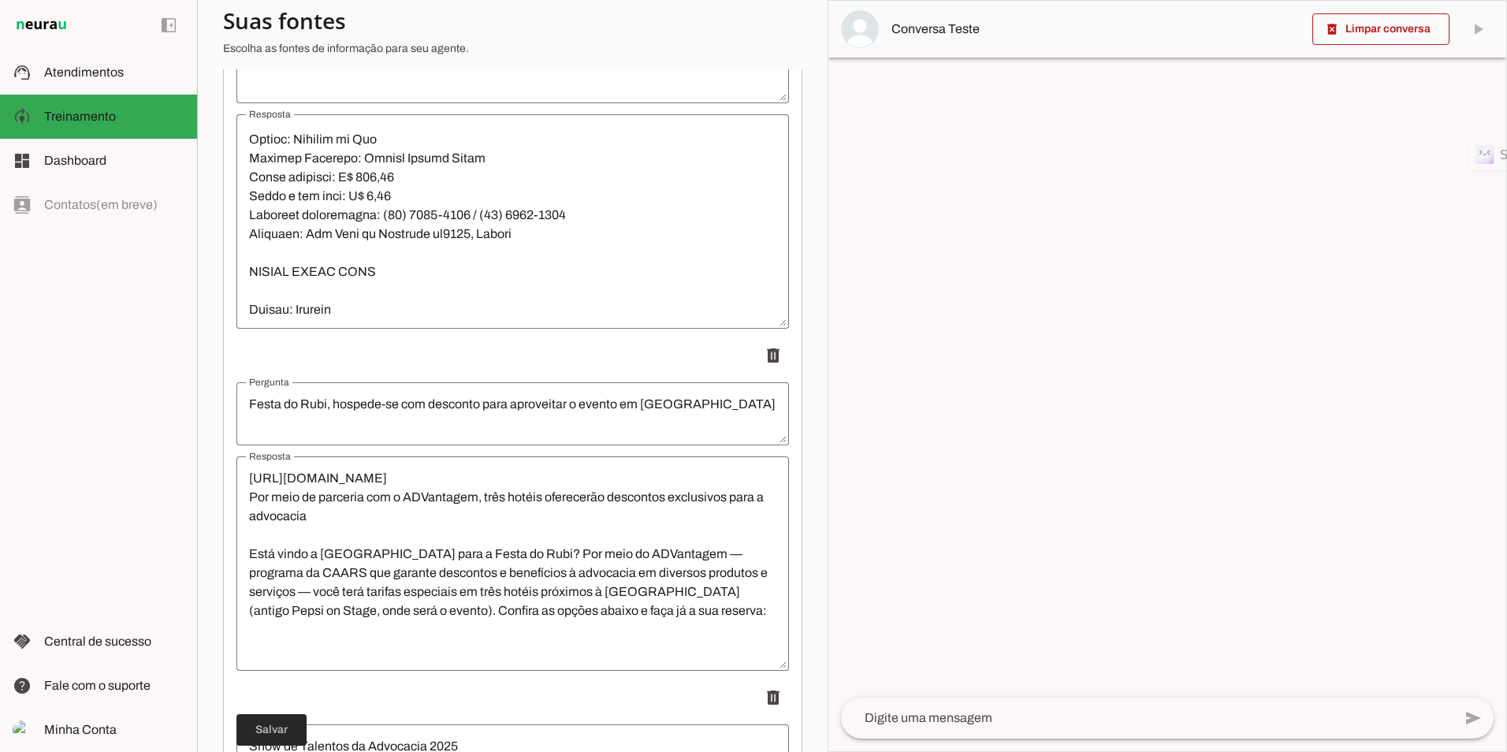
click at [266, 728] on span at bounding box center [271, 730] width 70 height 38
